Goal: Check status: Check status

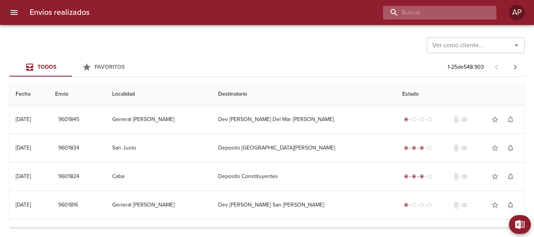
click at [453, 11] on input "buscar" at bounding box center [433, 13] width 100 height 14
type input "9579327"
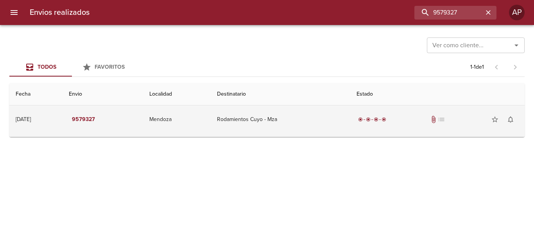
click at [350, 122] on td "Rodamientos Cuyo - Mza" at bounding box center [281, 120] width 140 height 28
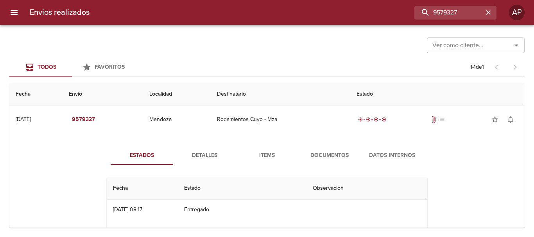
click at [329, 160] on span "Documentos" at bounding box center [329, 156] width 53 height 10
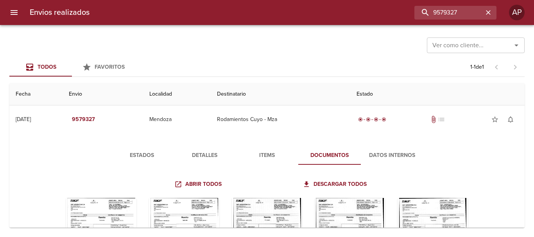
scroll to position [39, 0]
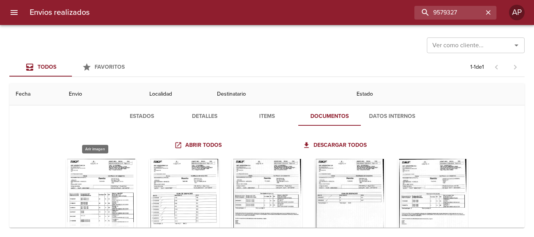
click at [114, 167] on div "Tabla de envíos del cliente" at bounding box center [101, 208] width 70 height 98
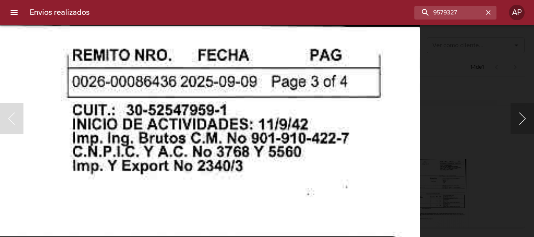
click at [513, 120] on button "Siguiente" at bounding box center [521, 118] width 23 height 31
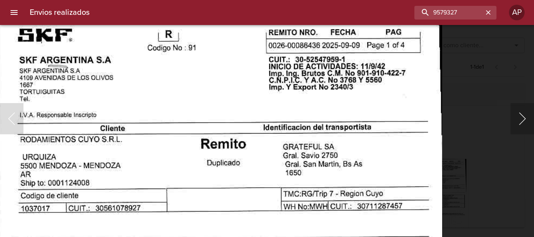
click at [518, 123] on button "Siguiente" at bounding box center [521, 118] width 23 height 31
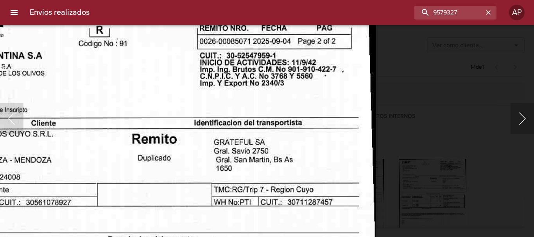
click at [524, 119] on button "Siguiente" at bounding box center [521, 118] width 23 height 31
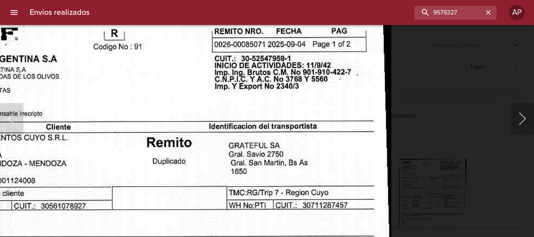
click at [534, 117] on button "Siguiente" at bounding box center [521, 118] width 23 height 31
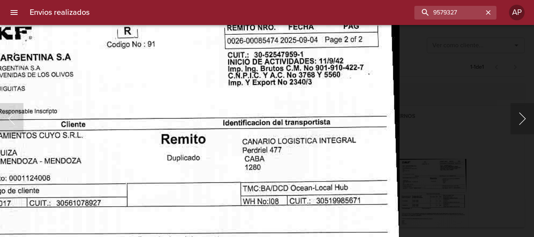
click at [519, 118] on button "Siguiente" at bounding box center [521, 118] width 23 height 31
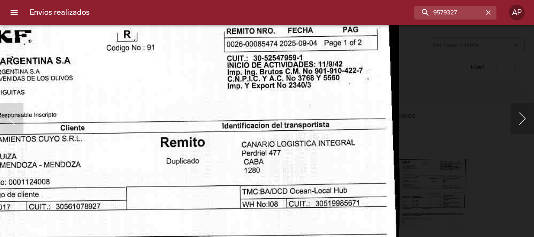
click at [532, 116] on button "Siguiente" at bounding box center [521, 118] width 23 height 31
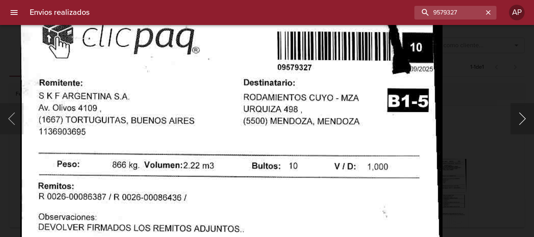
click at [521, 124] on button "Siguiente" at bounding box center [521, 118] width 23 height 31
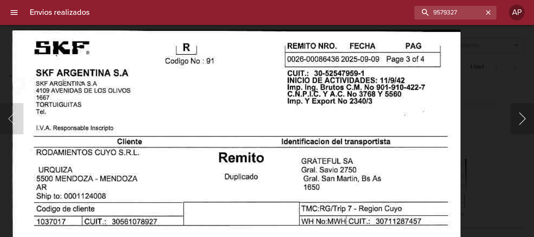
click at [528, 116] on button "Siguiente" at bounding box center [521, 118] width 23 height 31
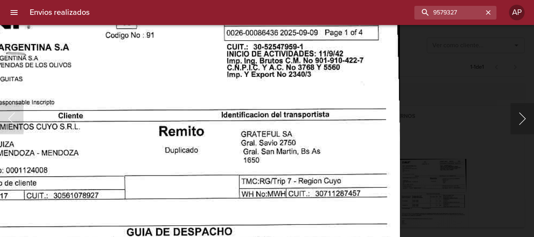
click at [534, 122] on button "Siguiente" at bounding box center [521, 118] width 23 height 31
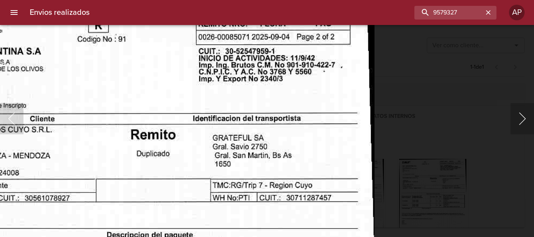
drag, startPoint x: 528, startPoint y: 120, endPoint x: 521, endPoint y: 118, distance: 8.1
click at [528, 120] on button "Siguiente" at bounding box center [521, 118] width 23 height 31
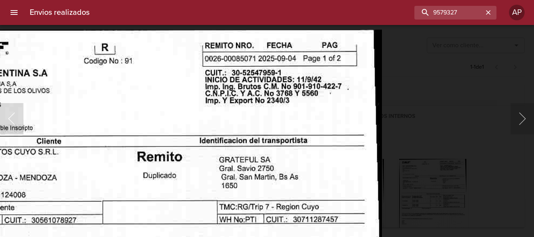
drag, startPoint x: 491, startPoint y: 121, endPoint x: 430, endPoint y: 134, distance: 63.3
click at [490, 120] on div "Lightbox" at bounding box center [267, 118] width 534 height 237
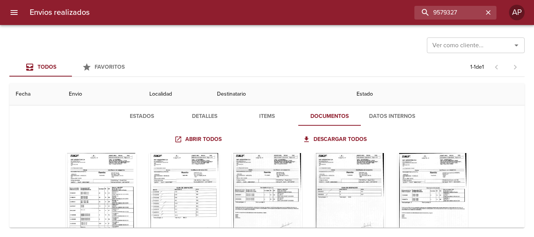
scroll to position [0, 0]
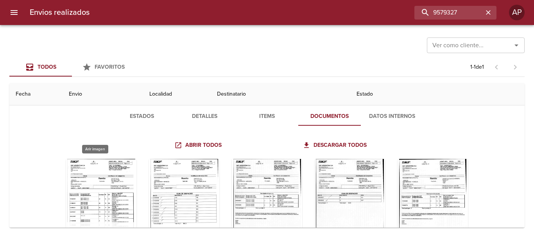
click at [125, 163] on div "Tabla de envíos del cliente" at bounding box center [101, 208] width 70 height 98
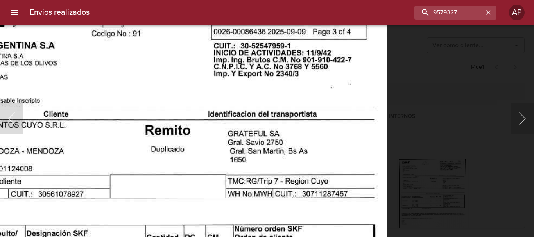
click at [510, 118] on div "Lightbox" at bounding box center [267, 118] width 534 height 237
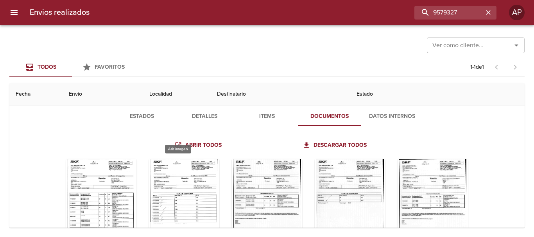
click at [196, 170] on div "Tabla de envíos del cliente" at bounding box center [184, 208] width 70 height 98
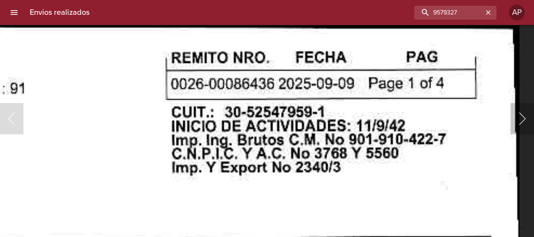
click at [520, 124] on button "Siguiente" at bounding box center [521, 118] width 23 height 31
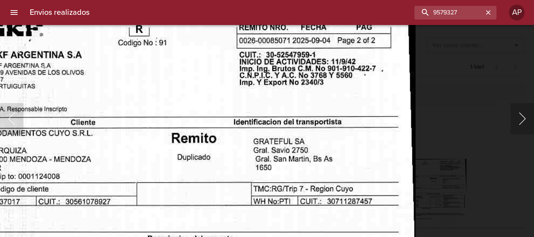
click at [525, 120] on button "Siguiente" at bounding box center [521, 118] width 23 height 31
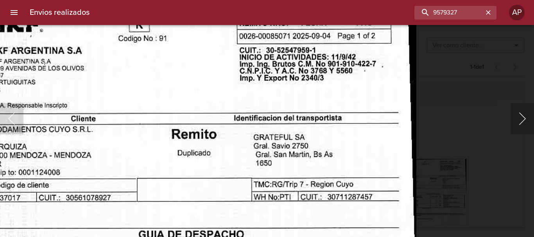
click at [534, 124] on button "Siguiente" at bounding box center [521, 118] width 23 height 31
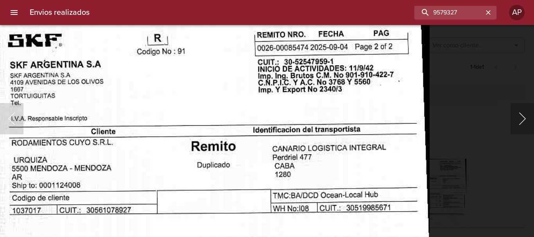
click at [534, 127] on button "Siguiente" at bounding box center [521, 118] width 23 height 31
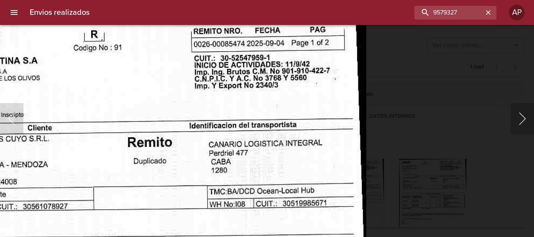
drag, startPoint x: 517, startPoint y: 124, endPoint x: 513, endPoint y: 121, distance: 5.1
click at [517, 123] on button "Siguiente" at bounding box center [521, 118] width 23 height 31
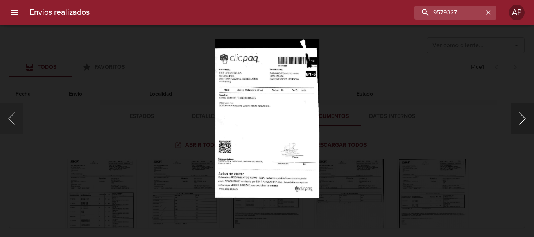
click at [517, 116] on button "Siguiente" at bounding box center [521, 118] width 23 height 31
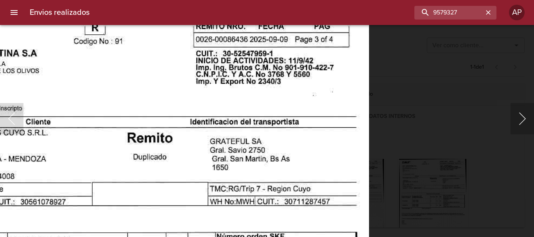
drag, startPoint x: 531, startPoint y: 118, endPoint x: 523, endPoint y: 115, distance: 8.4
click at [529, 118] on button "Siguiente" at bounding box center [521, 118] width 23 height 31
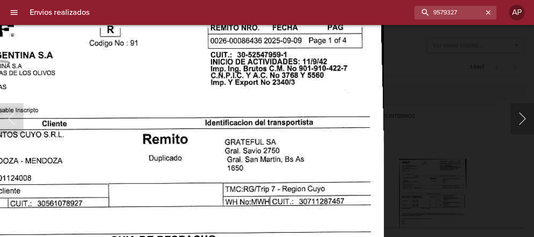
click at [528, 118] on button "Siguiente" at bounding box center [521, 118] width 23 height 31
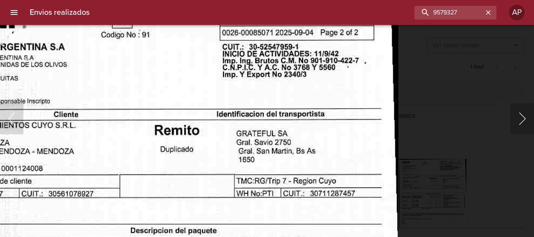
click at [518, 116] on button "Siguiente" at bounding box center [521, 118] width 23 height 31
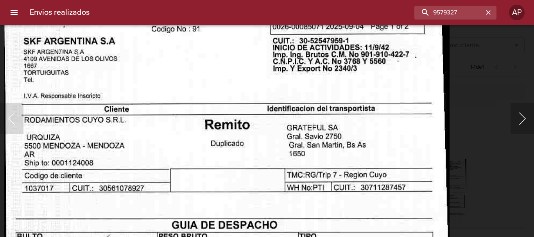
click at [520, 118] on button "Siguiente" at bounding box center [521, 118] width 23 height 31
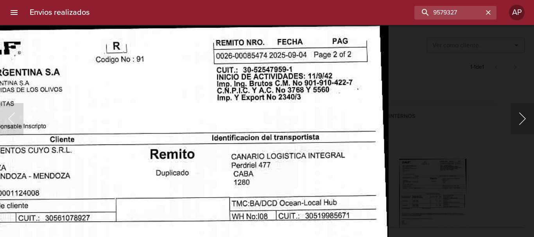
click at [519, 115] on button "Siguiente" at bounding box center [521, 118] width 23 height 31
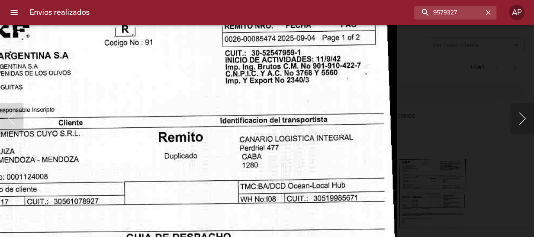
click at [526, 109] on button "Siguiente" at bounding box center [521, 118] width 23 height 31
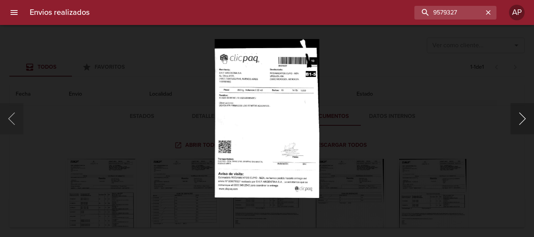
click at [525, 120] on button "Siguiente" at bounding box center [521, 118] width 23 height 31
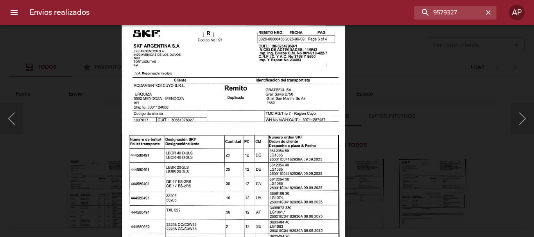
click at [440, 97] on div "Lightbox" at bounding box center [267, 118] width 534 height 237
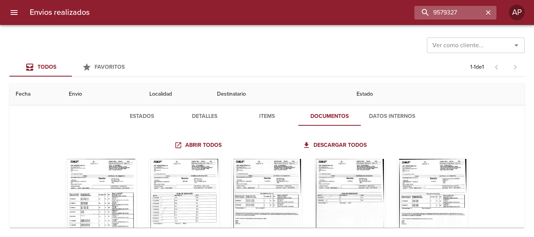
click at [494, 11] on div "9579327" at bounding box center [455, 13] width 82 height 14
click at [489, 12] on icon "button" at bounding box center [488, 13] width 8 height 8
